Goal: Information Seeking & Learning: Learn about a topic

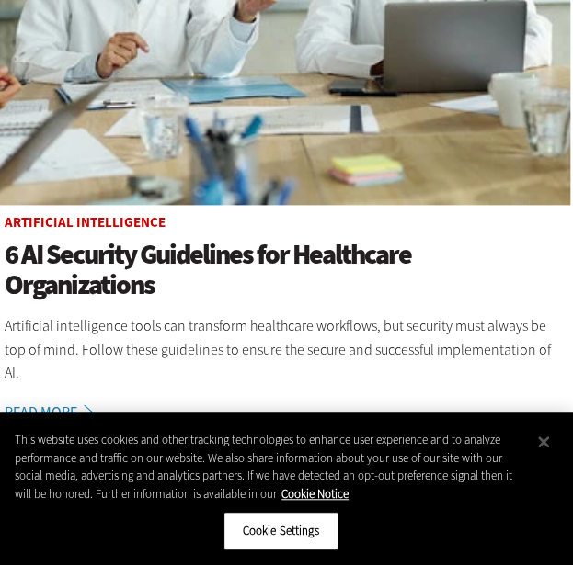
scroll to position [493, 0]
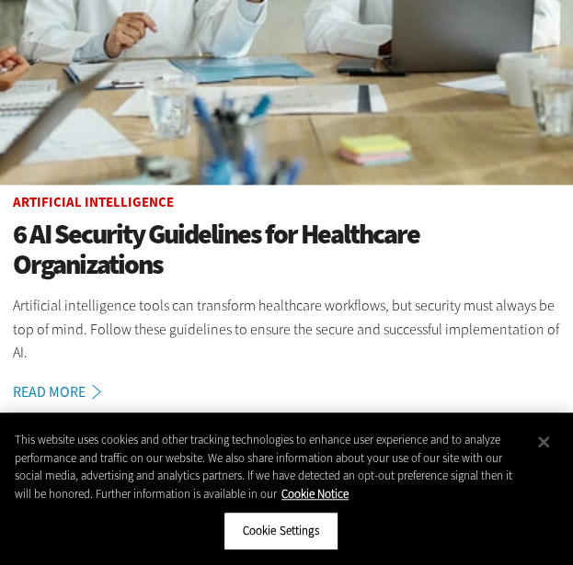
click at [86, 260] on h1 "6 AI Security Guidelines for Healthcare Organizations" at bounding box center [286, 250] width 547 height 61
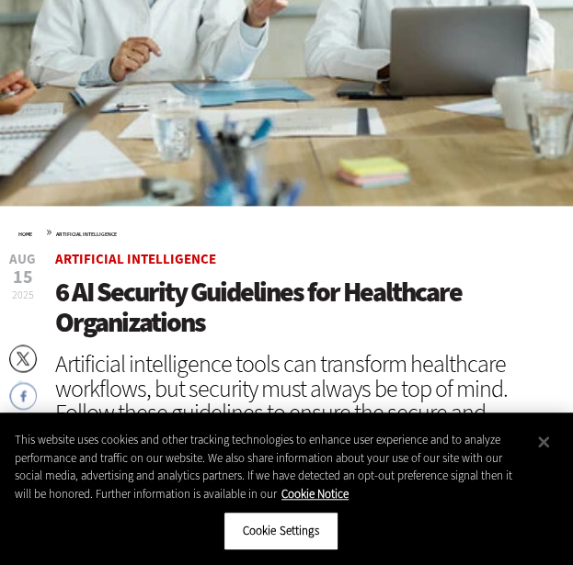
click at [128, 303] on span "6 AI Security Guidelines for Healthcare Organizations" at bounding box center [258, 307] width 406 height 67
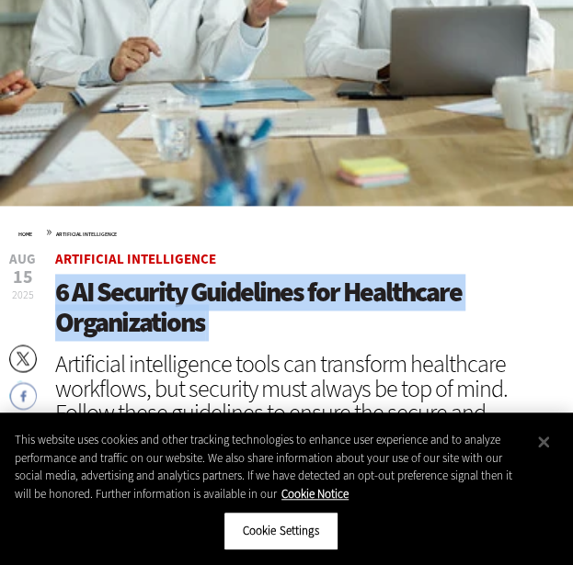
click at [128, 303] on span "6 AI Security Guidelines for Healthcare Organizations" at bounding box center [258, 307] width 406 height 67
copy header "6 AI Security Guidelines for Healthcare Organizations"
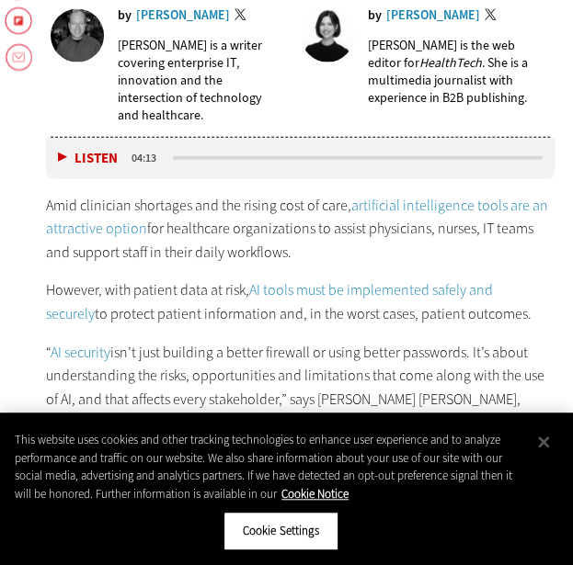
scroll to position [949, 5]
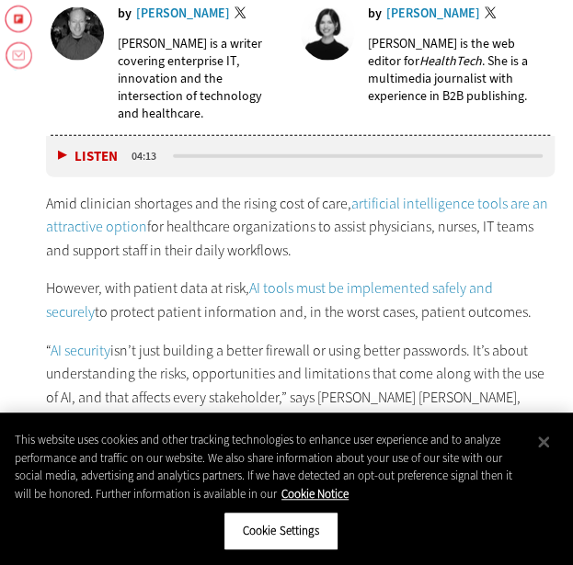
click at [215, 194] on p "Amid clinician shortages and the rising cost of care, artificial intelligence t…" at bounding box center [300, 227] width 509 height 71
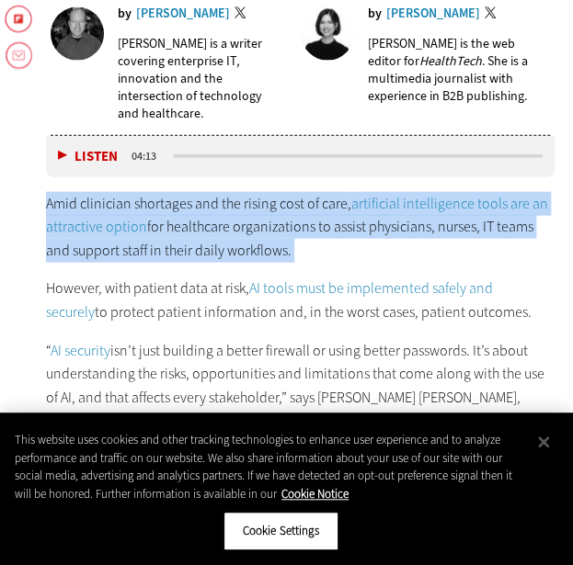
click at [215, 194] on p "Amid clinician shortages and the rising cost of care, artificial intelligence t…" at bounding box center [300, 227] width 509 height 71
copy div "Amid clinician shortages and the rising cost of care, artificial intelligence t…"
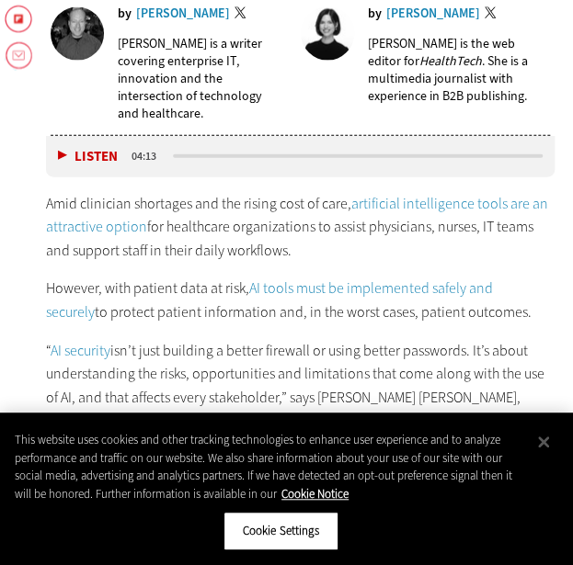
click at [82, 288] on p "However, with patient data at risk, AI tools must be implemented safely and sec…" at bounding box center [300, 300] width 509 height 47
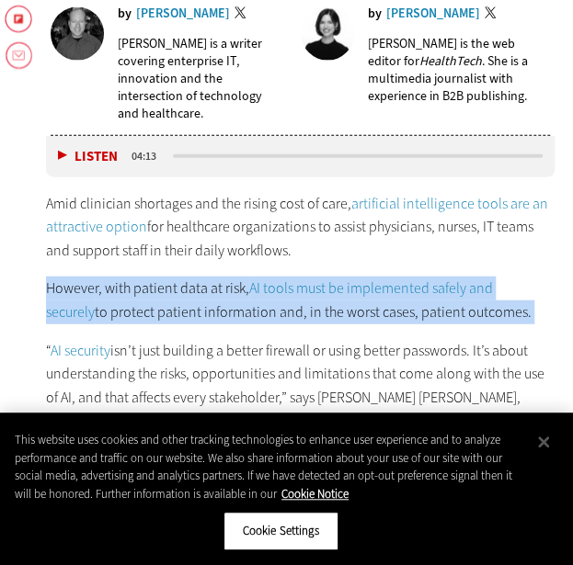
click at [82, 288] on p "However, with patient data at risk, AI tools must be implemented safely and sec…" at bounding box center [300, 300] width 509 height 47
copy div "However, with patient data at risk, AI tools must be implemented safely and sec…"
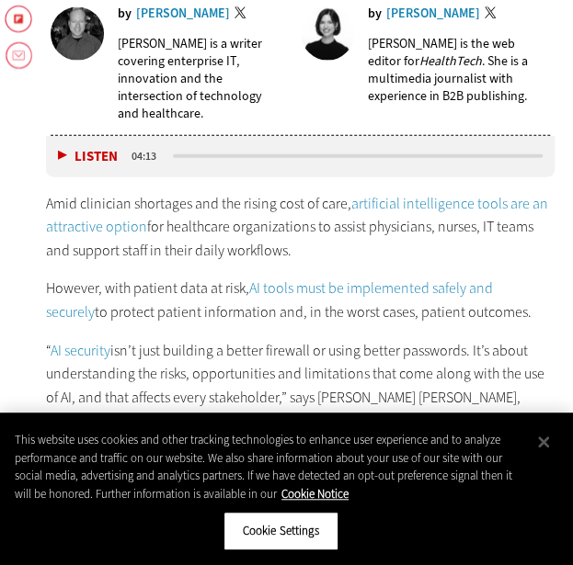
click at [154, 365] on p "“ AI security isn’t just building a better firewall or using better passwords. …" at bounding box center [300, 386] width 509 height 94
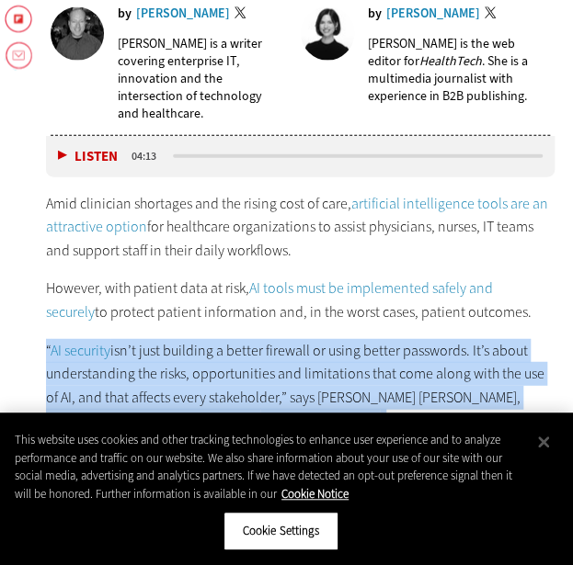
click at [154, 365] on p "“ AI security isn’t just building a better firewall or using better passwords. …" at bounding box center [300, 386] width 509 height 94
copy div "“ AI security isn’t just building a better firewall or using better passwords. …"
